Goal: Information Seeking & Learning: Learn about a topic

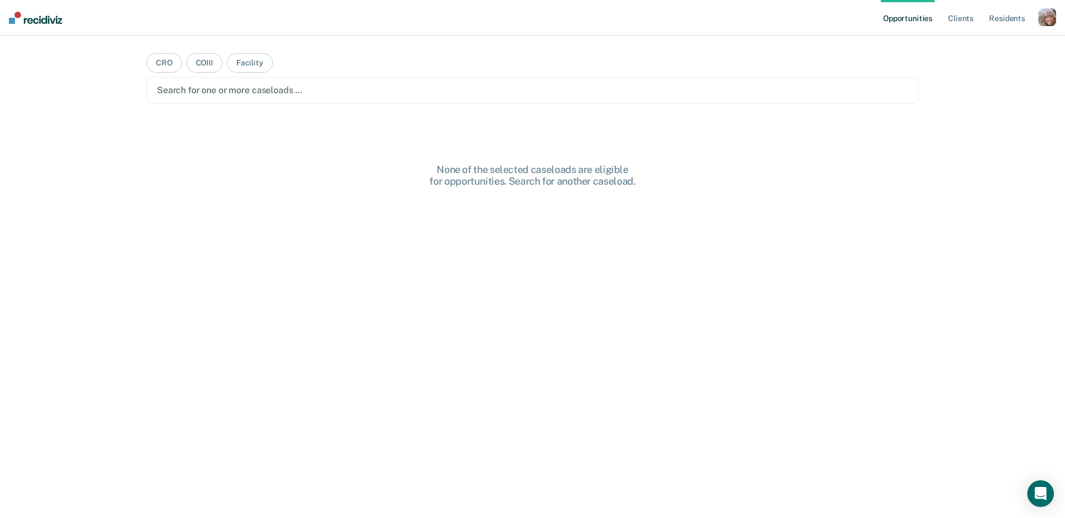
click at [1044, 21] on div "button" at bounding box center [1048, 17] width 18 height 18
click at [976, 48] on link "Profile" at bounding box center [1002, 44] width 89 height 9
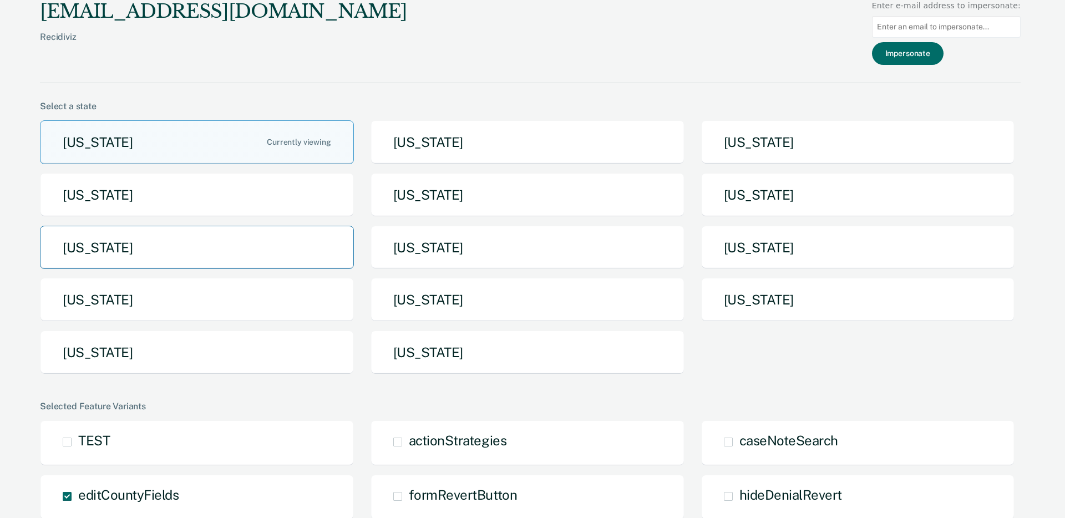
click at [293, 251] on button "[US_STATE]" at bounding box center [197, 248] width 314 height 44
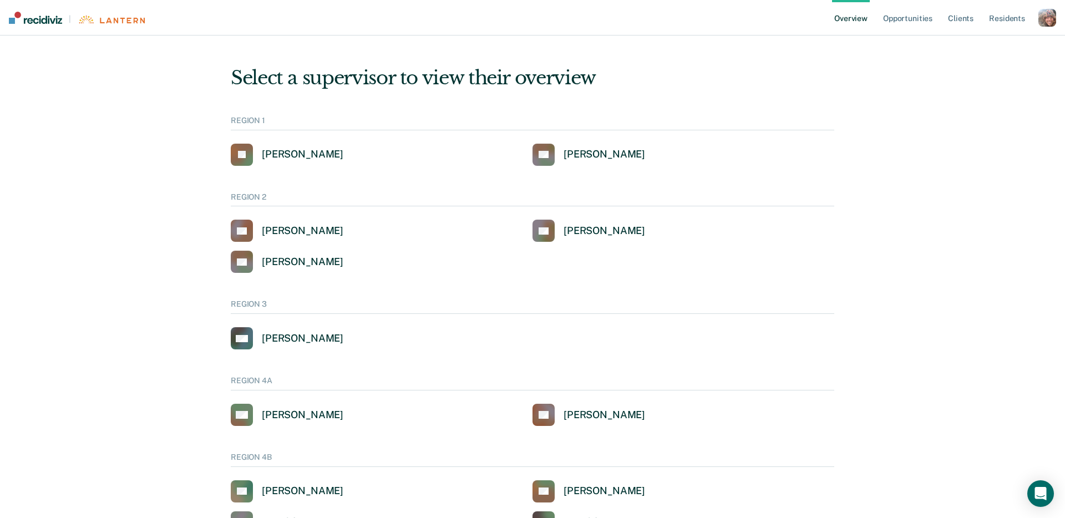
drag, startPoint x: 964, startPoint y: 95, endPoint x: 1018, endPoint y: 53, distance: 68.5
click at [1052, 17] on div "button" at bounding box center [1048, 18] width 18 height 18
click at [977, 44] on link "Profile" at bounding box center [1002, 44] width 89 height 9
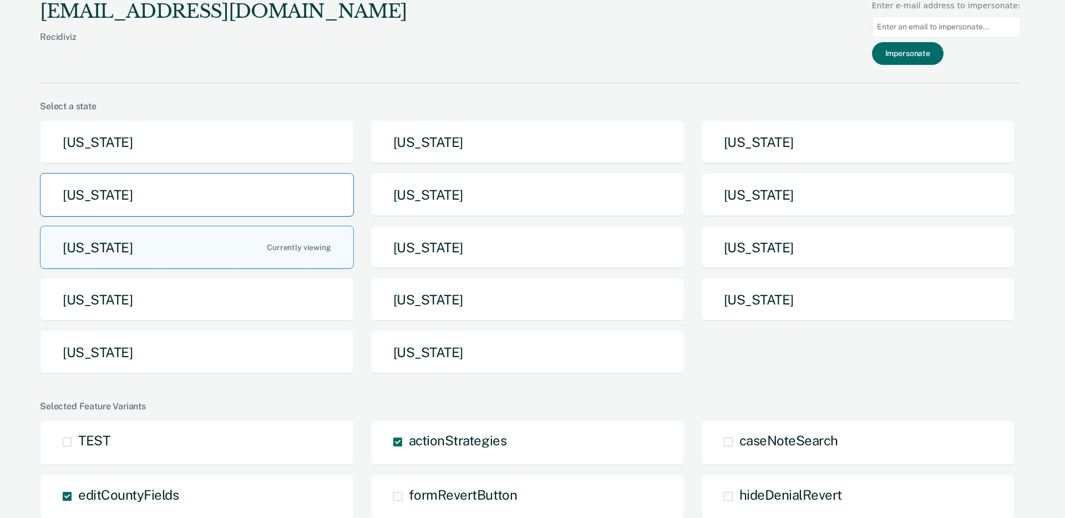
click at [251, 192] on button "[US_STATE]" at bounding box center [197, 195] width 314 height 44
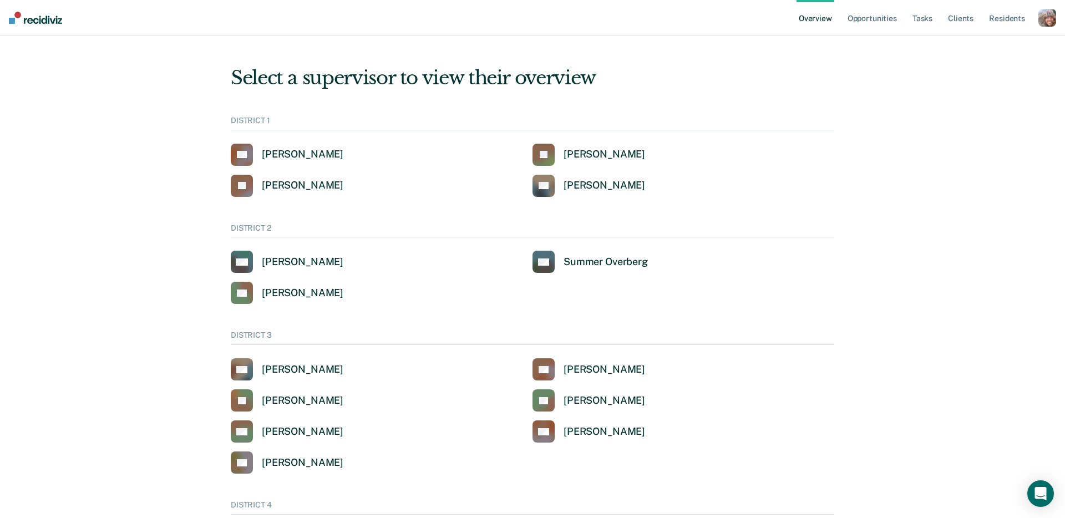
click at [1044, 20] on div "button" at bounding box center [1048, 18] width 18 height 18
click at [988, 78] on div "Profile How it works Go to System-Level Trends Go to Operations Log Out" at bounding box center [1000, 72] width 112 height 82
click at [988, 73] on link "Go to System-Level Trends" at bounding box center [1000, 71] width 94 height 9
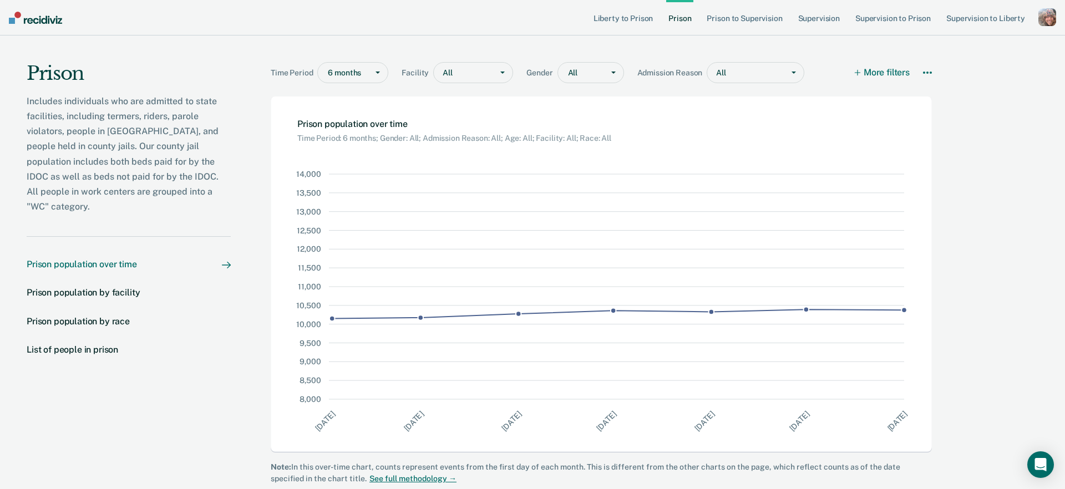
scroll to position [12, 0]
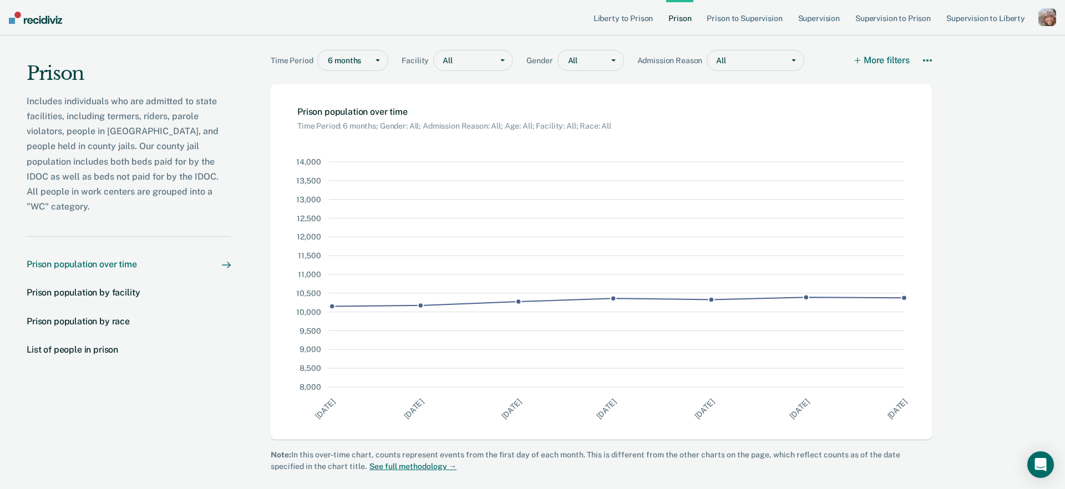
click at [147, 189] on div "Includes individuals who are admitted to state facilities, including termers, r…" at bounding box center [129, 154] width 204 height 121
click at [727, 18] on link "Prison to Supervision" at bounding box center [745, 18] width 80 height 36
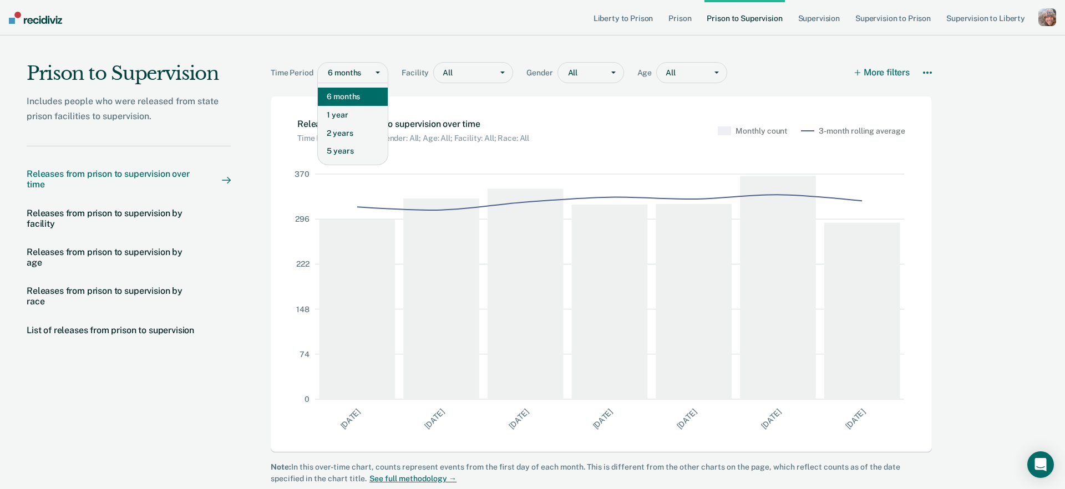
click at [366, 74] on div "6 months" at bounding box center [343, 73] width 50 height 16
click at [406, 39] on div "Time Period 6 months selected, 1 of 4. 4 results available. Use Up and Down to …" at bounding box center [601, 66] width 661 height 61
click at [144, 215] on div "Releases from prison to supervision by facility" at bounding box center [113, 218] width 173 height 21
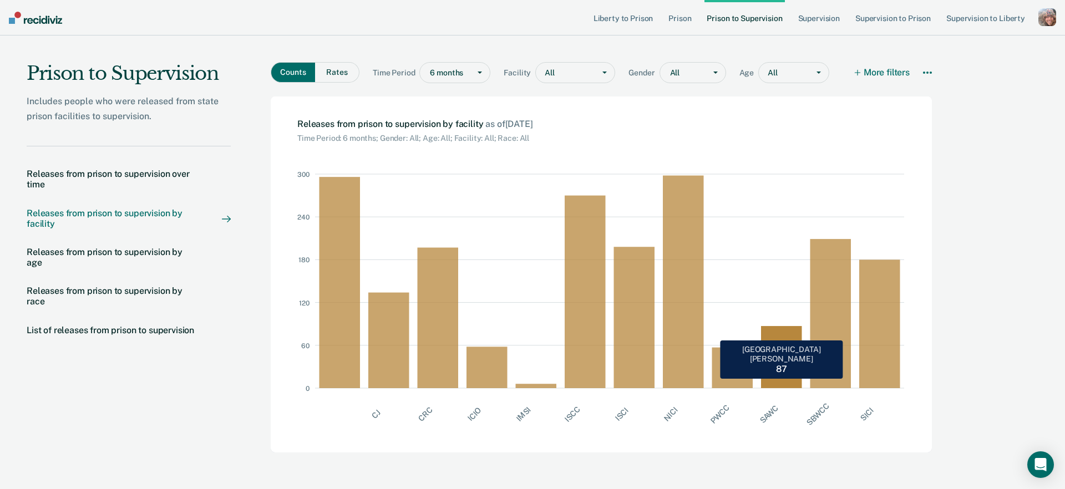
scroll to position [1, 0]
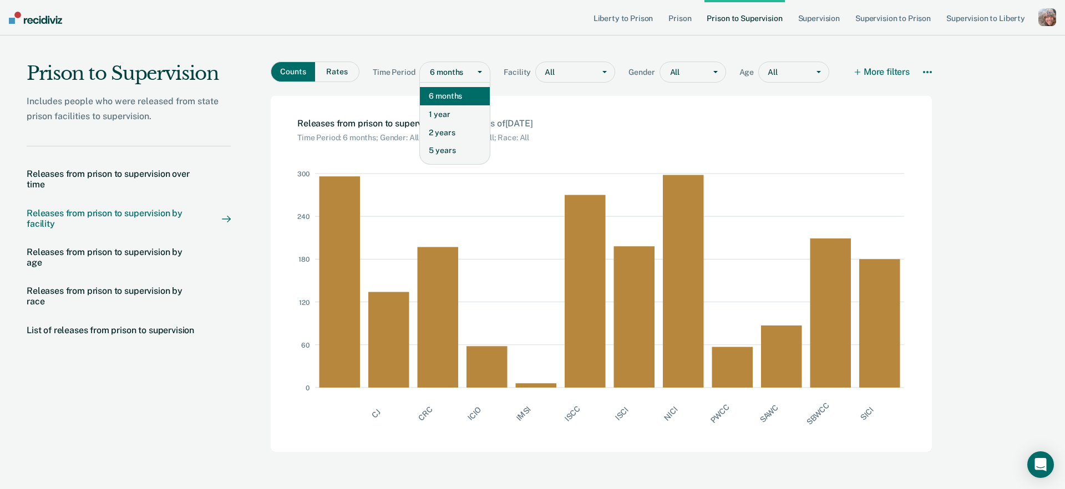
click at [454, 72] on div at bounding box center [447, 73] width 34 height 12
click at [455, 130] on div "2 years" at bounding box center [455, 133] width 70 height 18
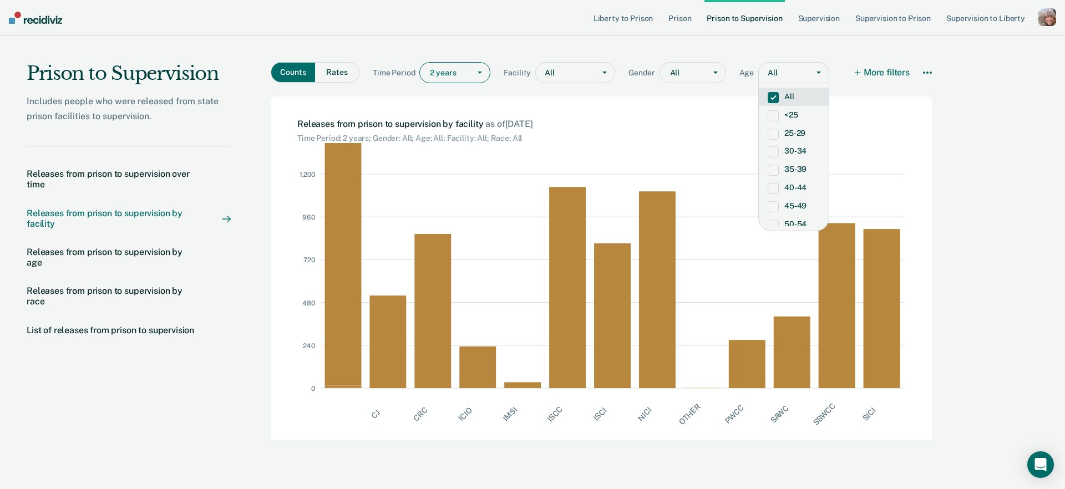
click at [773, 74] on div "All" at bounding box center [784, 73] width 50 height 16
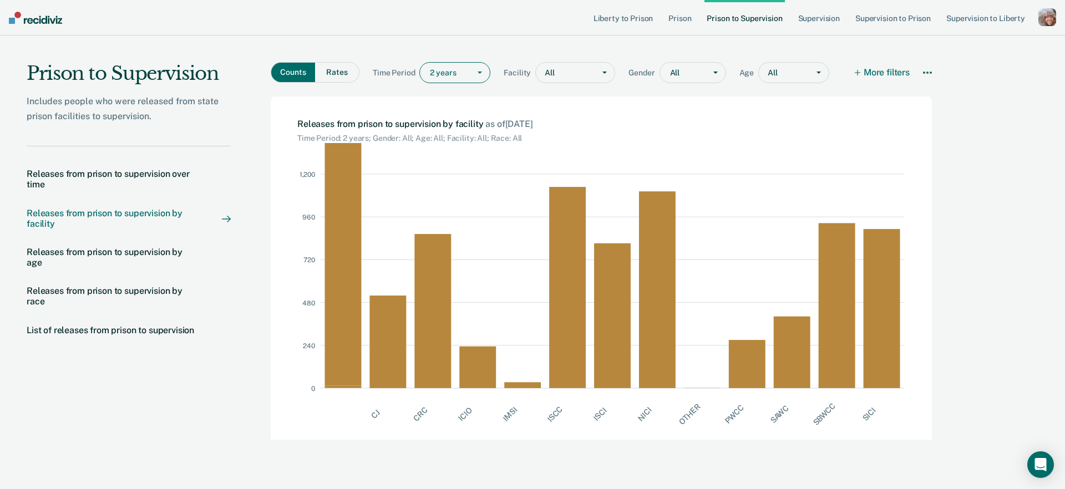
click at [581, 47] on div "Counts Rates Time Period 2 years Facility All Gender All Age All More filters D…" at bounding box center [601, 66] width 661 height 61
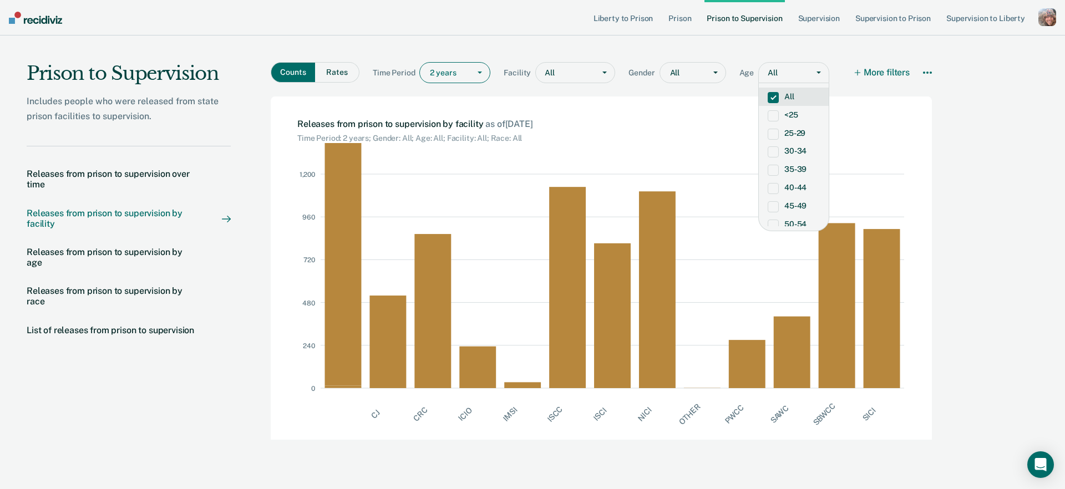
click at [774, 70] on div "All" at bounding box center [784, 73] width 50 height 16
click at [793, 150] on label "30-34" at bounding box center [794, 150] width 52 height 9
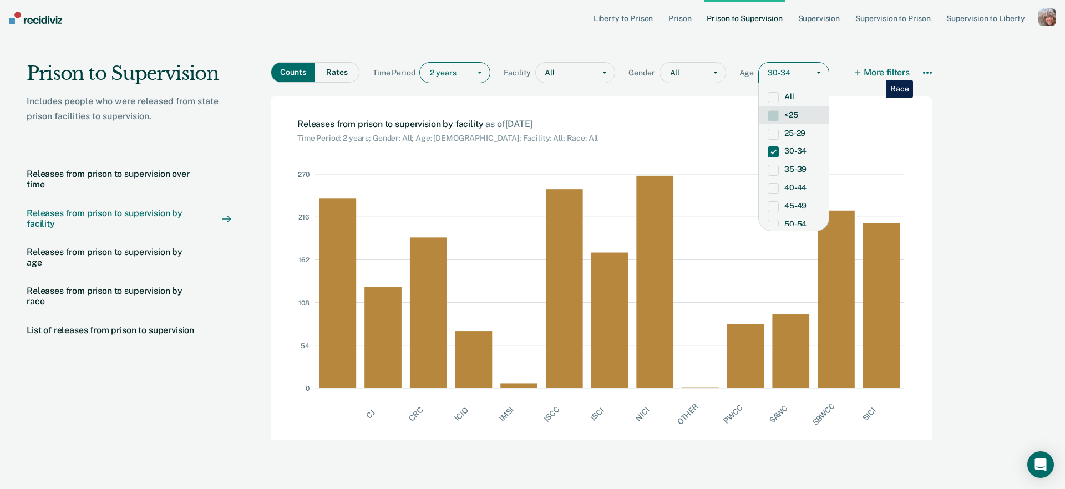
click at [878, 72] on button "More filters" at bounding box center [882, 72] width 54 height 21
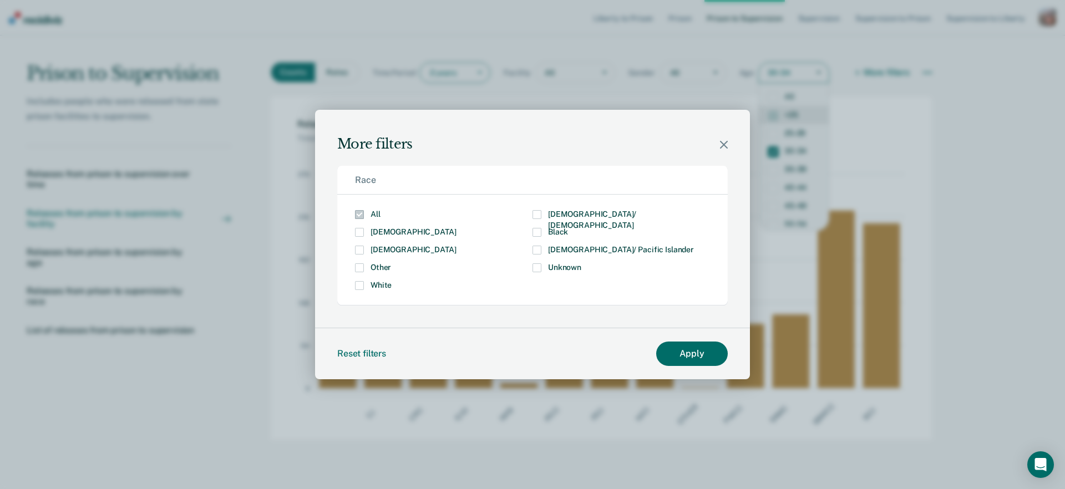
click at [723, 143] on icon "Modal" at bounding box center [724, 145] width 8 height 8
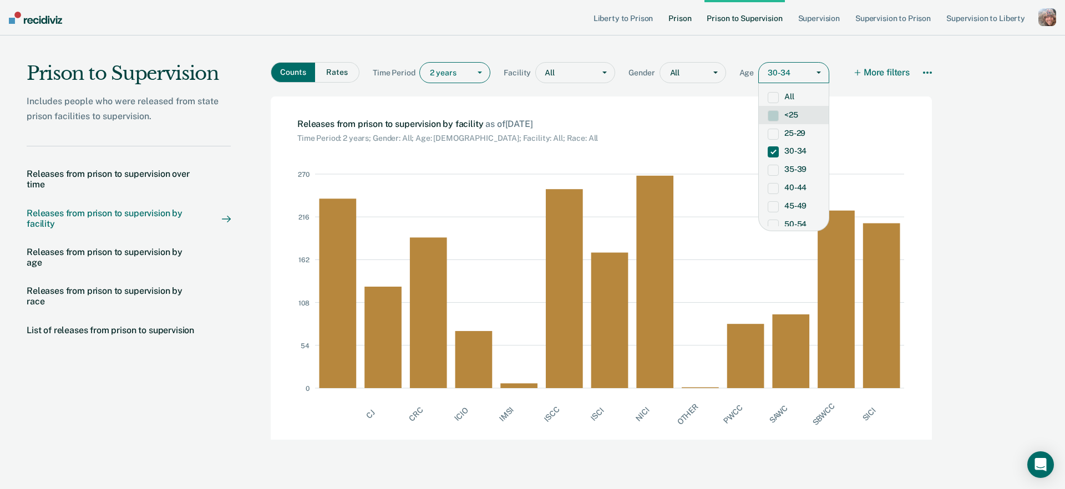
click at [675, 26] on link "Prison" at bounding box center [679, 18] width 27 height 36
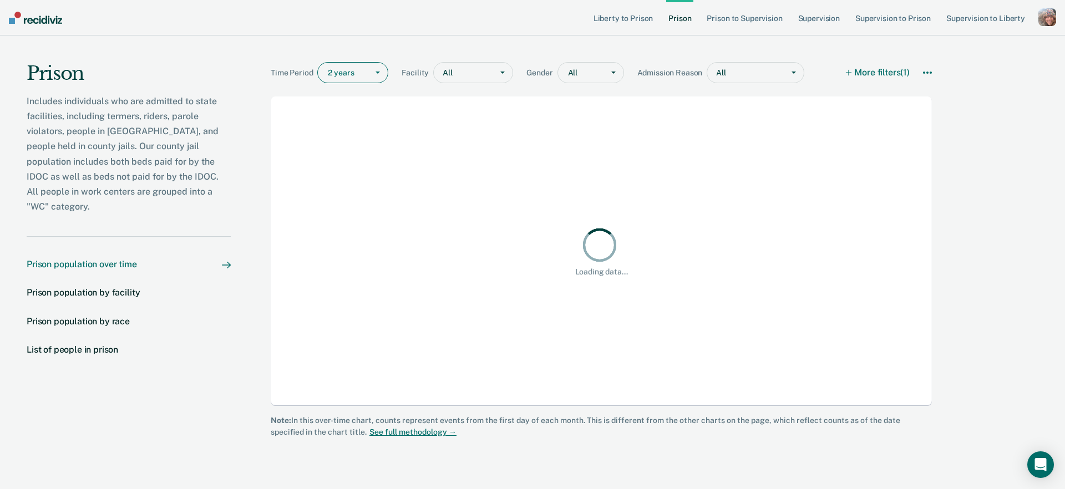
scroll to position [10, 0]
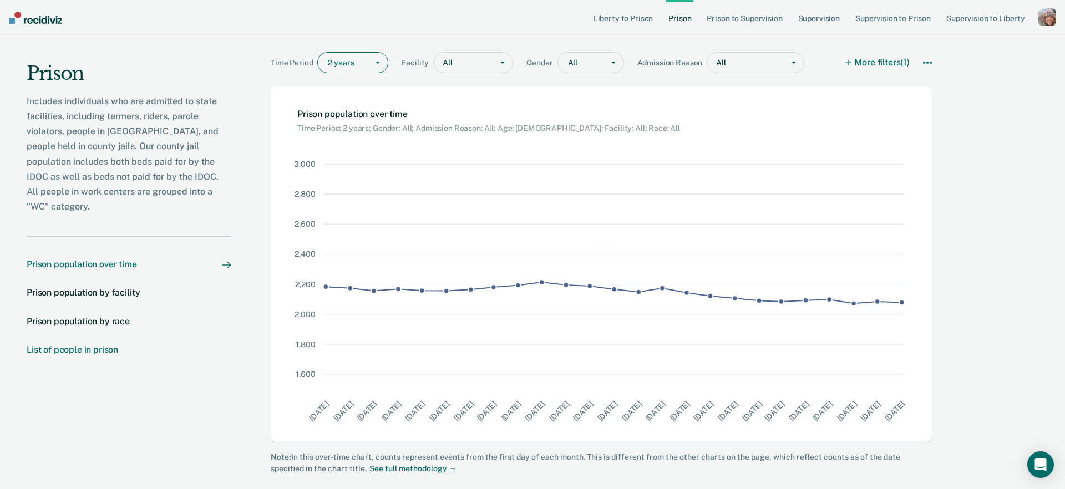
click at [85, 345] on div "List of people in prison" at bounding box center [73, 350] width 92 height 11
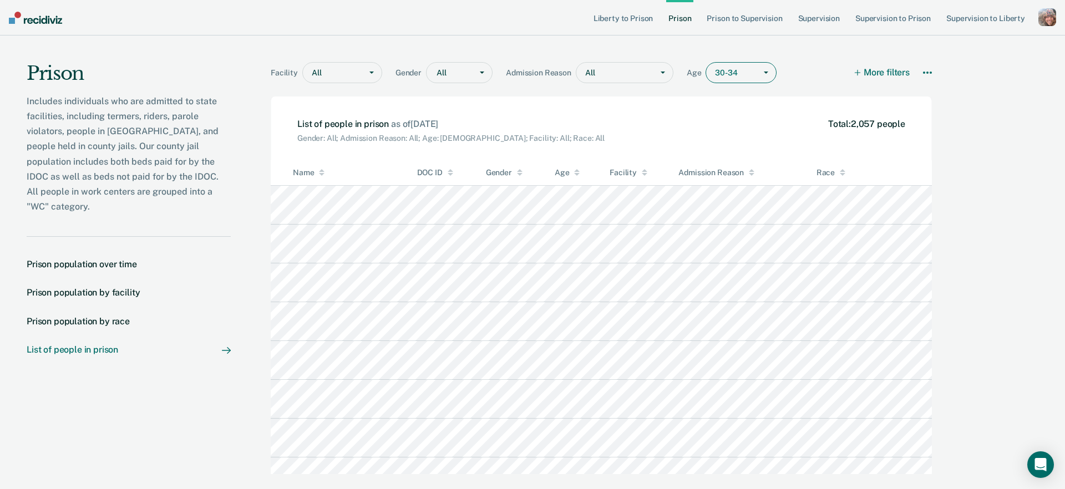
click at [124, 163] on div "Includes individuals who are admitted to state facilities, including termers, r…" at bounding box center [129, 154] width 204 height 121
